Goal: Task Accomplishment & Management: Use online tool/utility

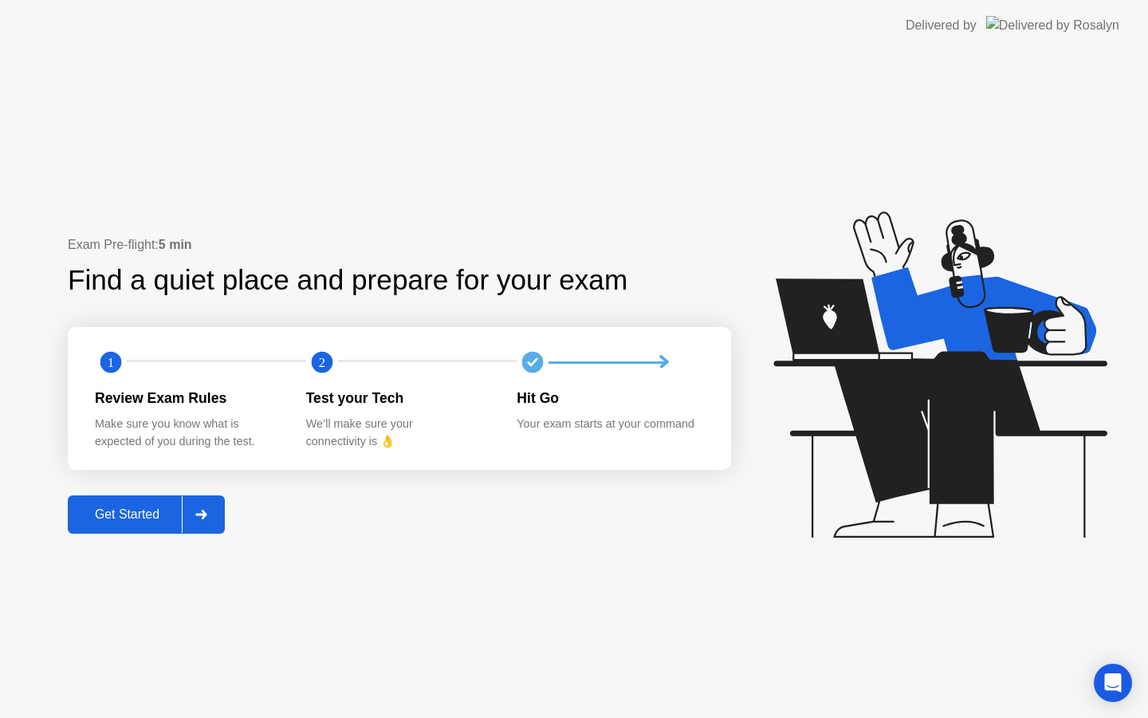
click at [148, 524] on button "Get Started" at bounding box center [146, 514] width 157 height 38
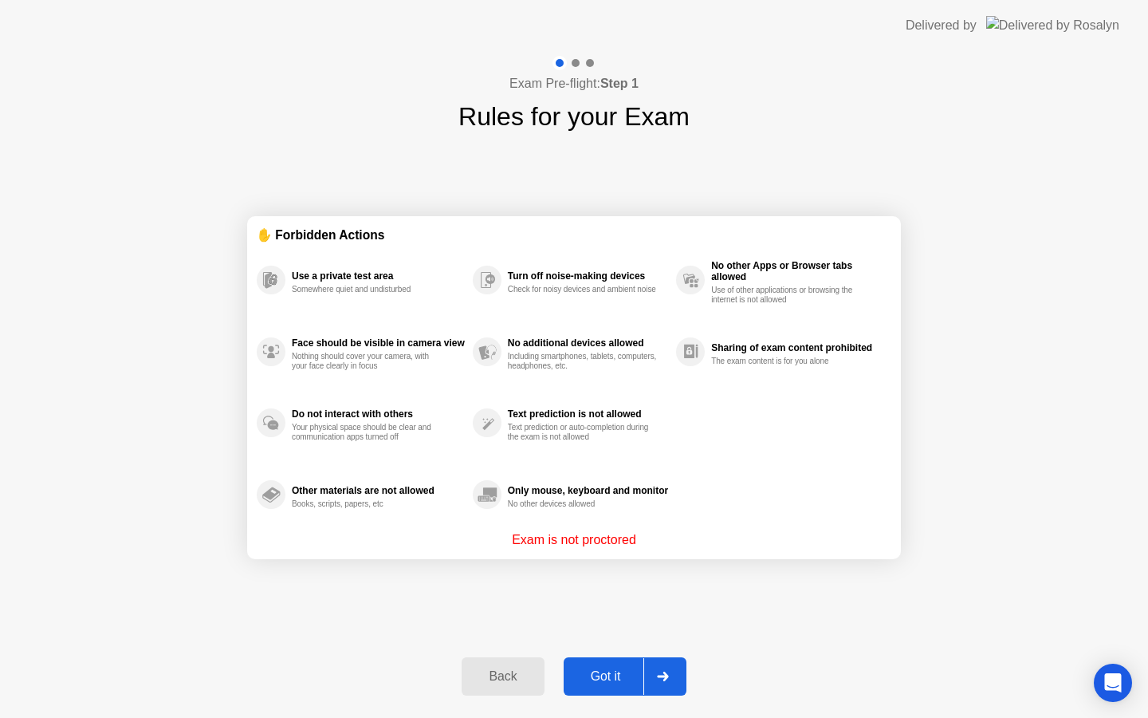
click at [613, 656] on div "Back Got it" at bounding box center [573, 675] width 243 height 73
click at [621, 673] on div "Got it" at bounding box center [605, 676] width 75 height 14
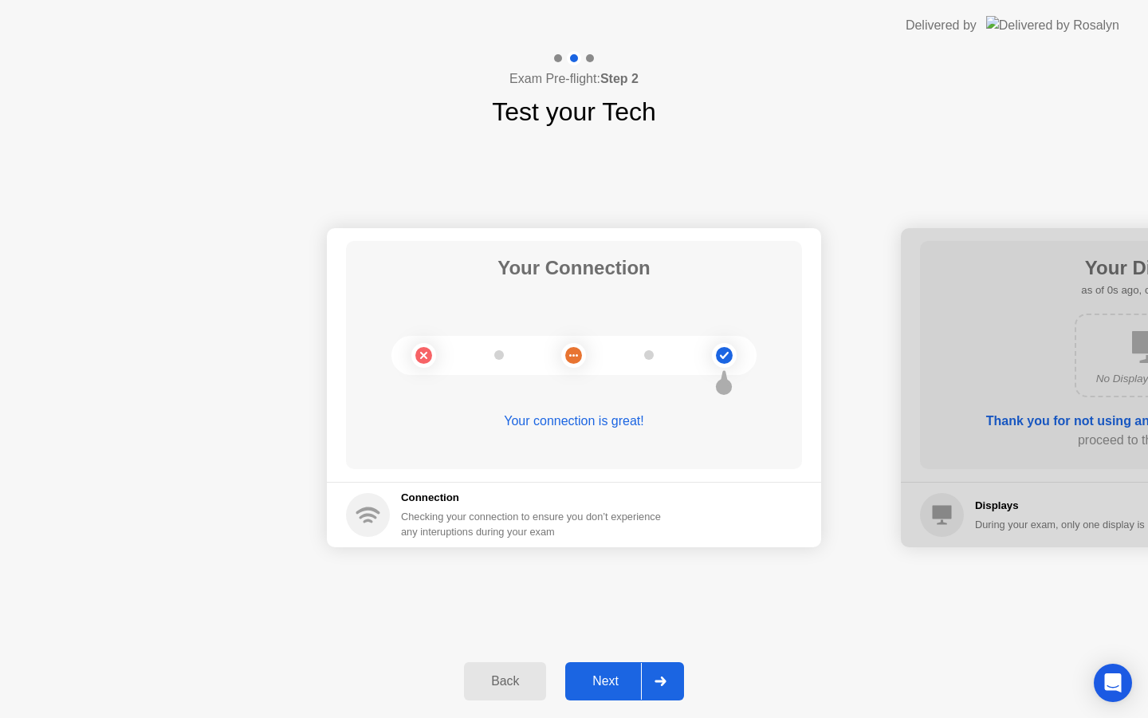
click at [621, 674] on div "Next" at bounding box center [605, 681] width 71 height 14
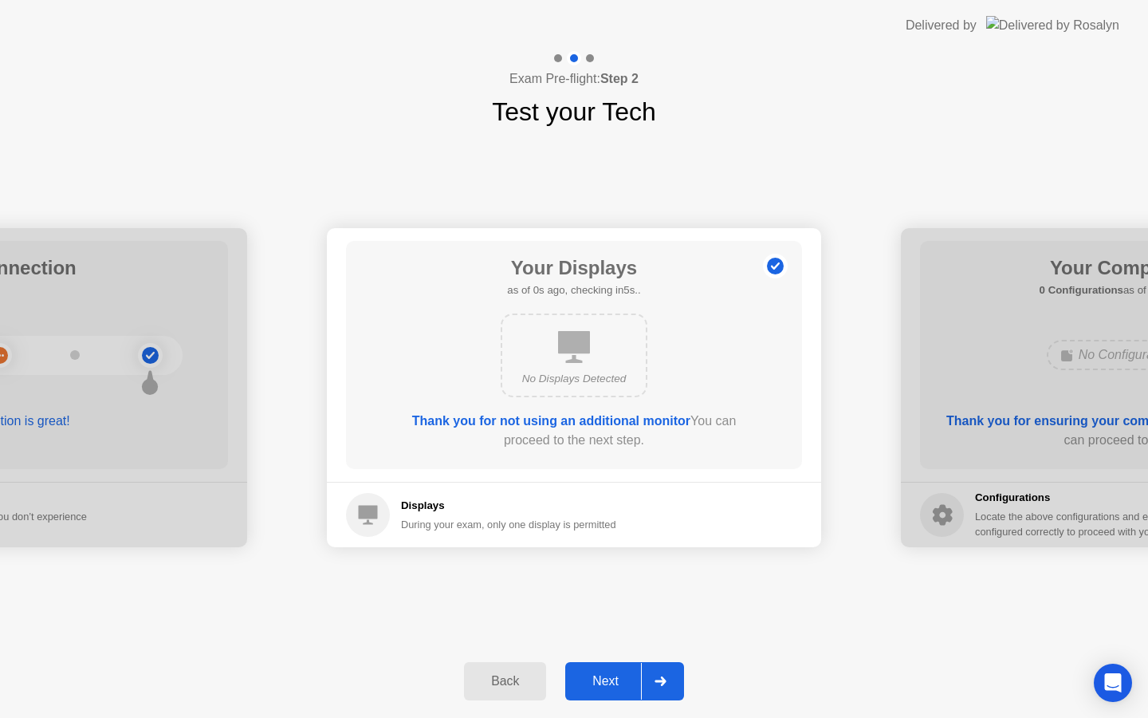
click at [621, 674] on div "Next" at bounding box center [605, 681] width 71 height 14
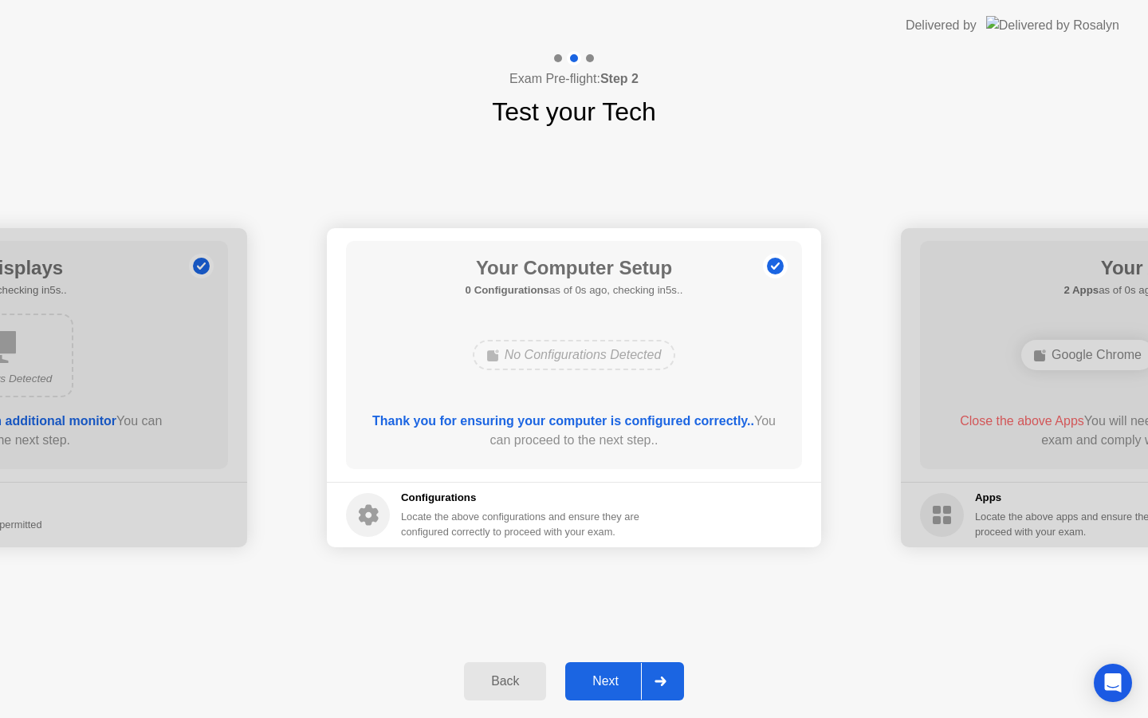
click at [621, 674] on div "Next" at bounding box center [605, 681] width 71 height 14
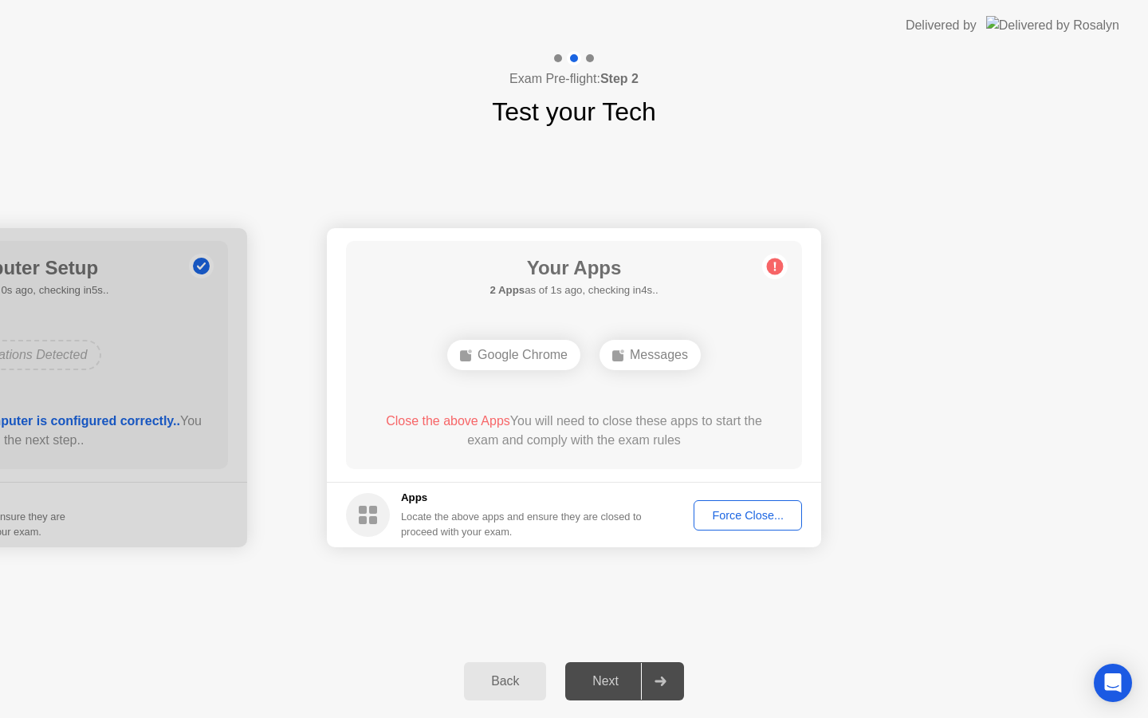
click at [742, 512] on div "Force Close..." at bounding box center [747, 515] width 97 height 13
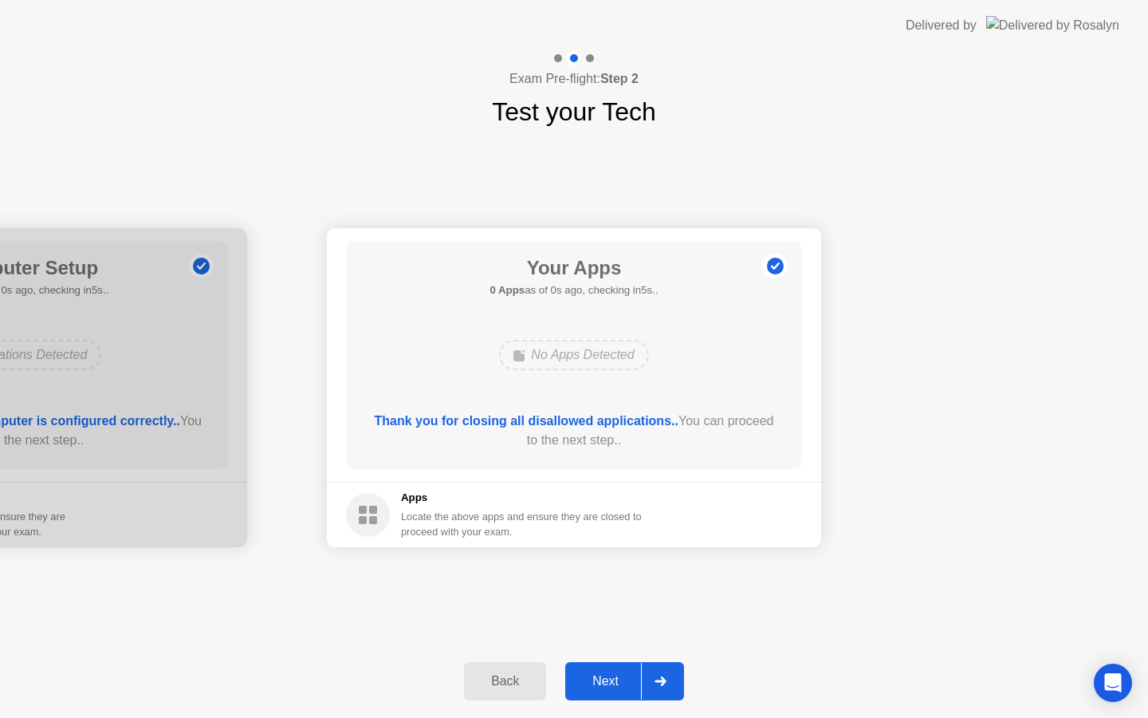
click at [647, 671] on div at bounding box center [660, 681] width 38 height 37
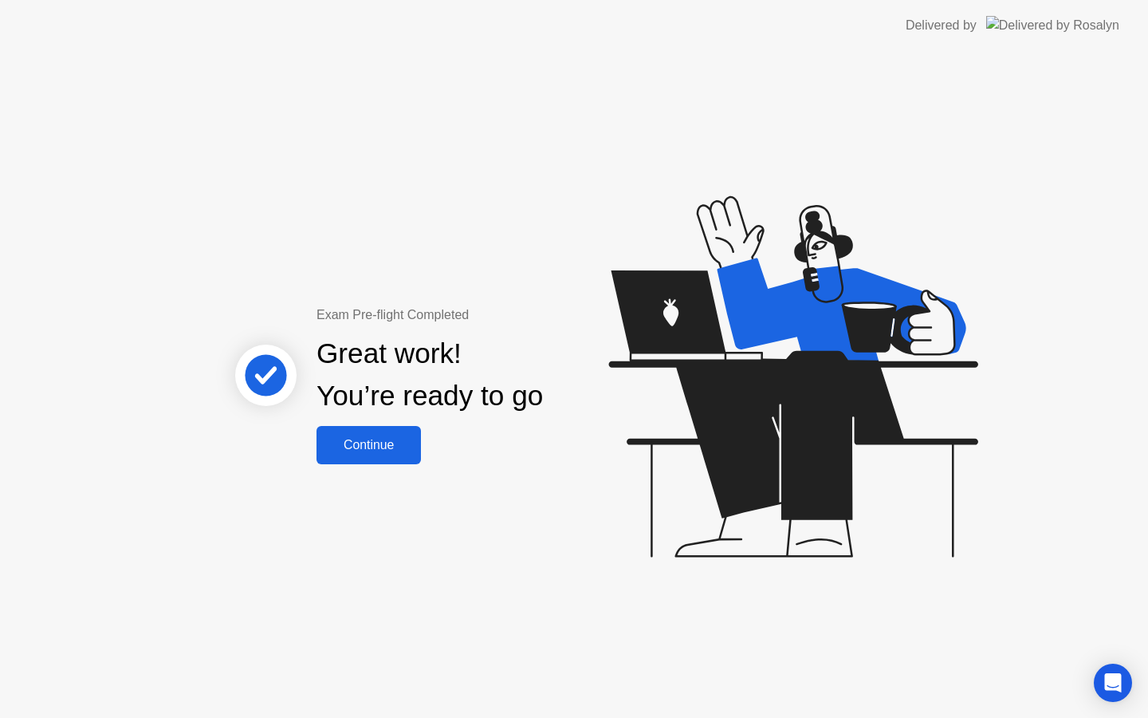
click at [388, 441] on div "Continue" at bounding box center [368, 445] width 95 height 14
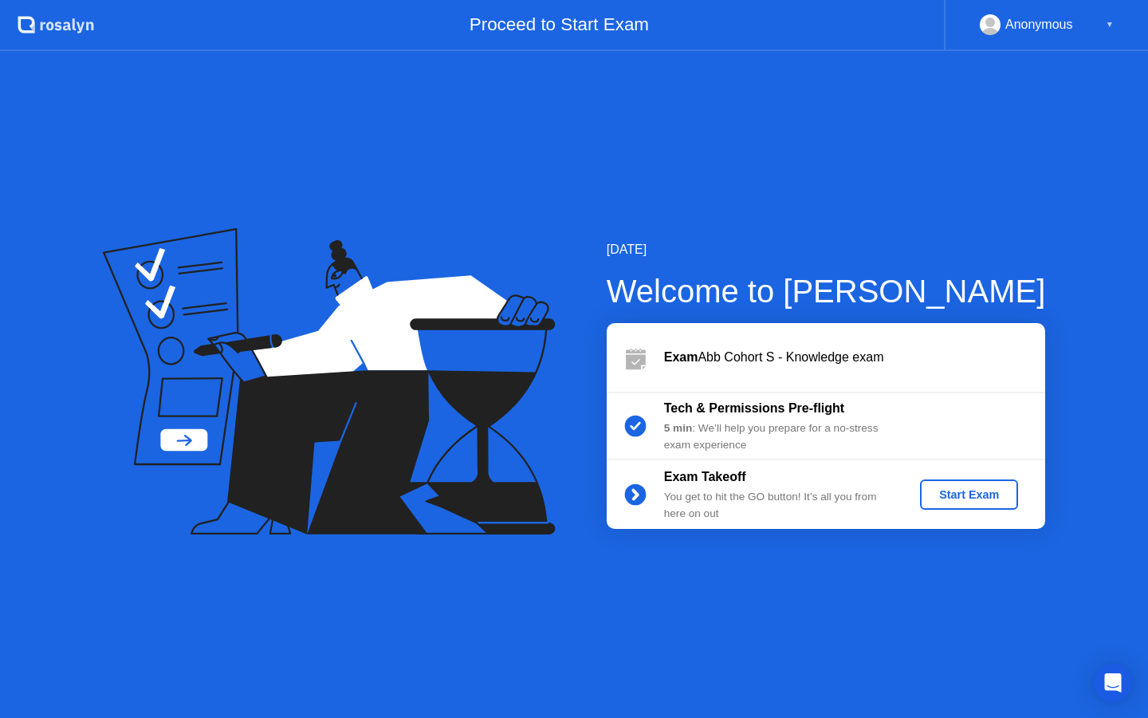
click at [949, 497] on div "Start Exam" at bounding box center [968, 494] width 85 height 13
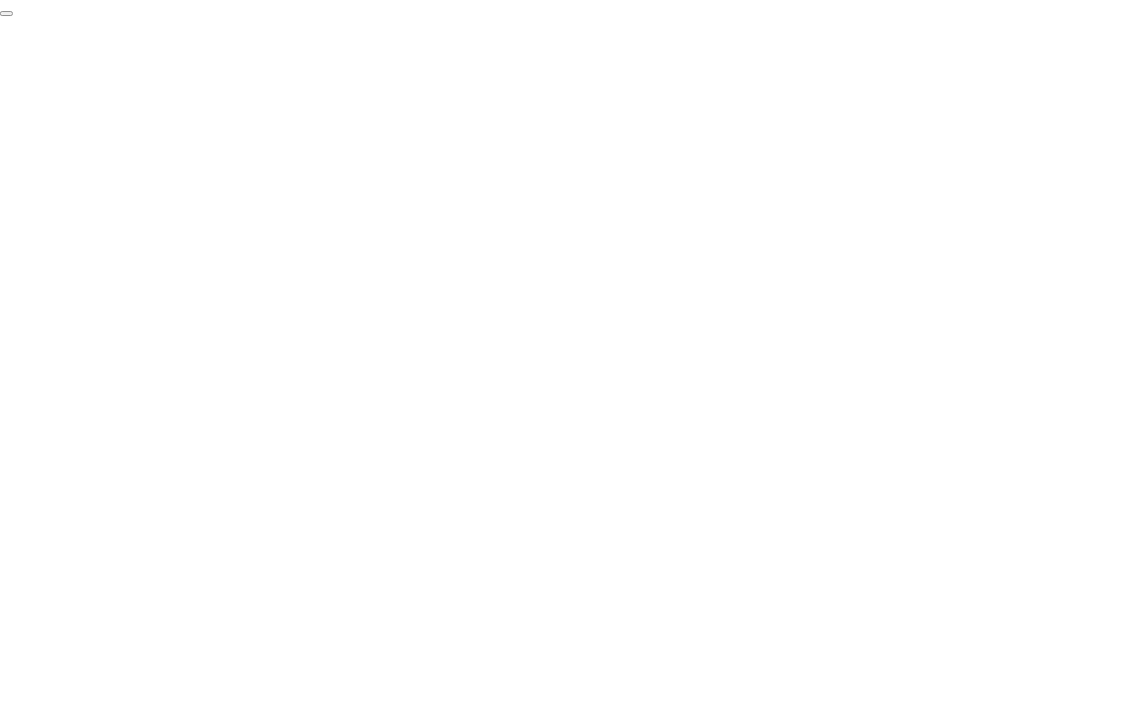
click div "End Proctoring Session"
